Goal: Task Accomplishment & Management: Manage account settings

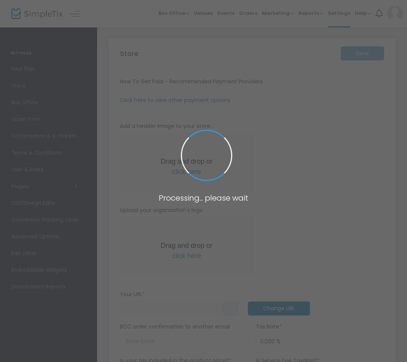
type input "[URL]"
radio input "true"
type input "30"
type input "T4T Take Over"
type input "2247300239"
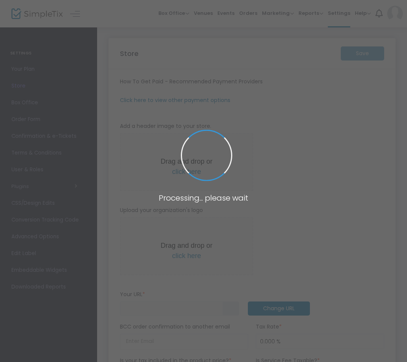
type input "[EMAIL_ADDRESS][DOMAIN_NAME]"
type input "[DOMAIN_NAME]"
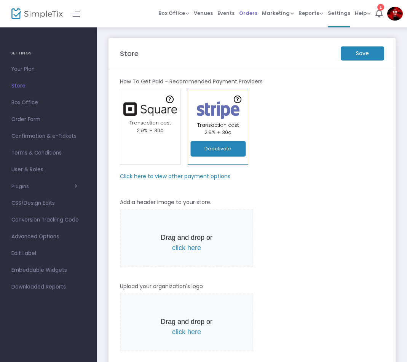
click at [248, 11] on span "Orders" at bounding box center [248, 12] width 18 height 19
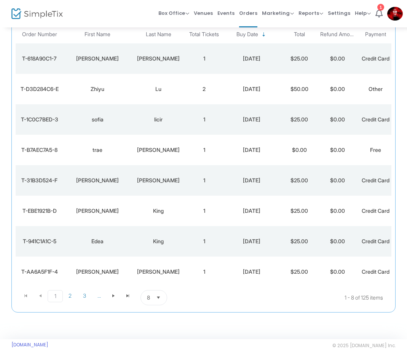
scroll to position [105, 0]
